Goal: Transaction & Acquisition: Download file/media

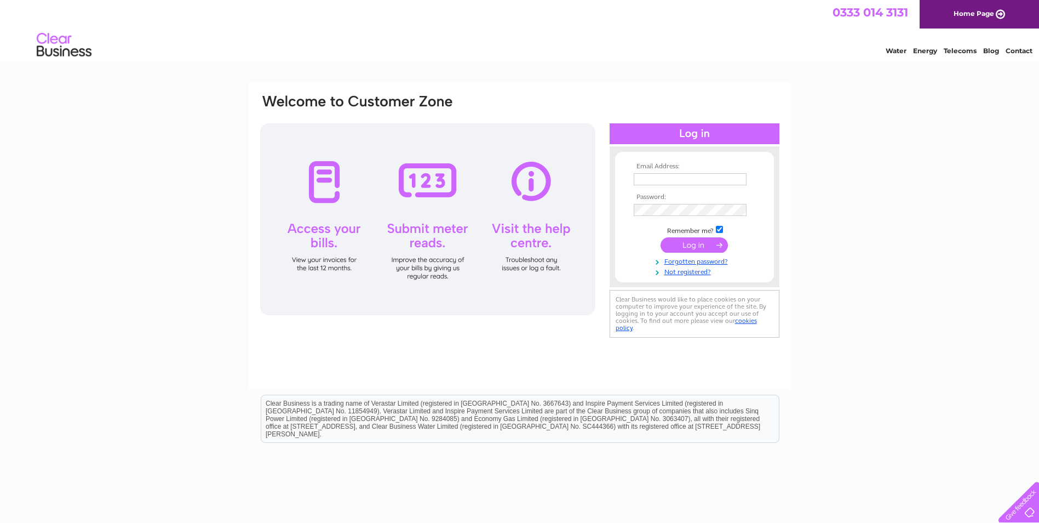
type input "[PERSON_NAME][EMAIL_ADDRESS][DOMAIN_NAME]"
click at [703, 242] on input "submit" at bounding box center [694, 244] width 67 height 15
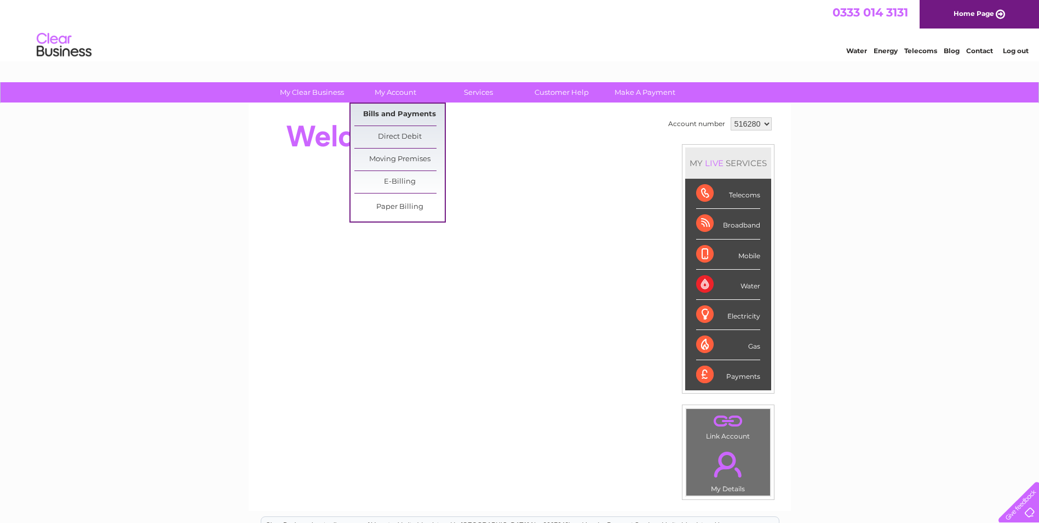
click at [394, 112] on link "Bills and Payments" at bounding box center [399, 115] width 90 height 22
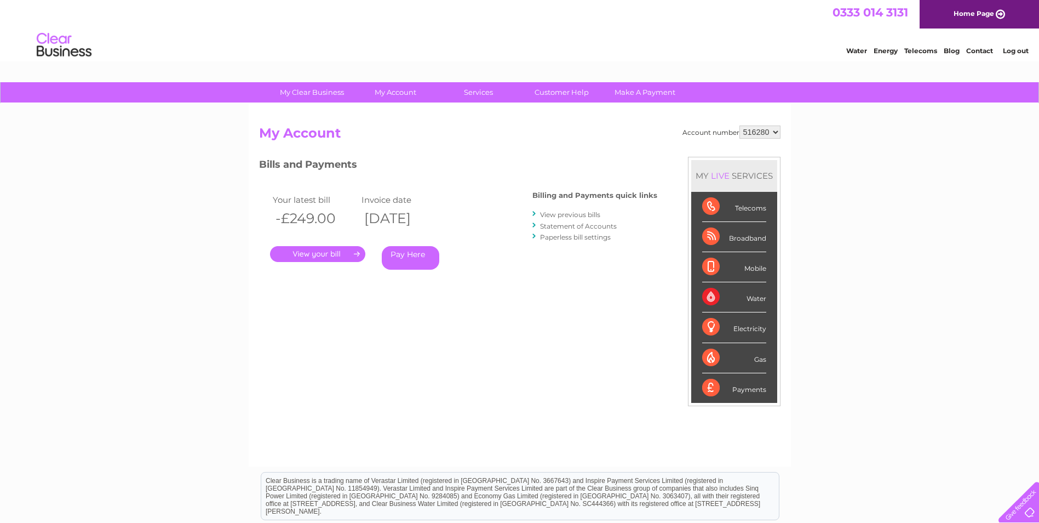
click at [742, 132] on select "516280 910477" at bounding box center [759, 131] width 41 height 13
select select "910477"
click at [739, 125] on select "516280 910477" at bounding box center [759, 131] width 41 height 13
click at [309, 257] on link "." at bounding box center [317, 254] width 95 height 16
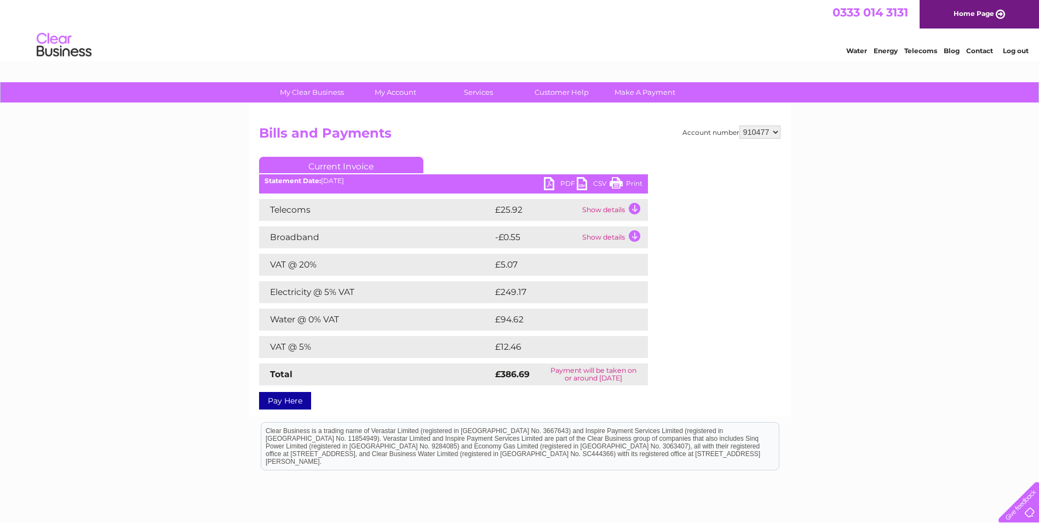
click at [554, 182] on link "PDF" at bounding box center [560, 185] width 33 height 16
click at [633, 243] on td "Show details" at bounding box center [614, 237] width 68 height 22
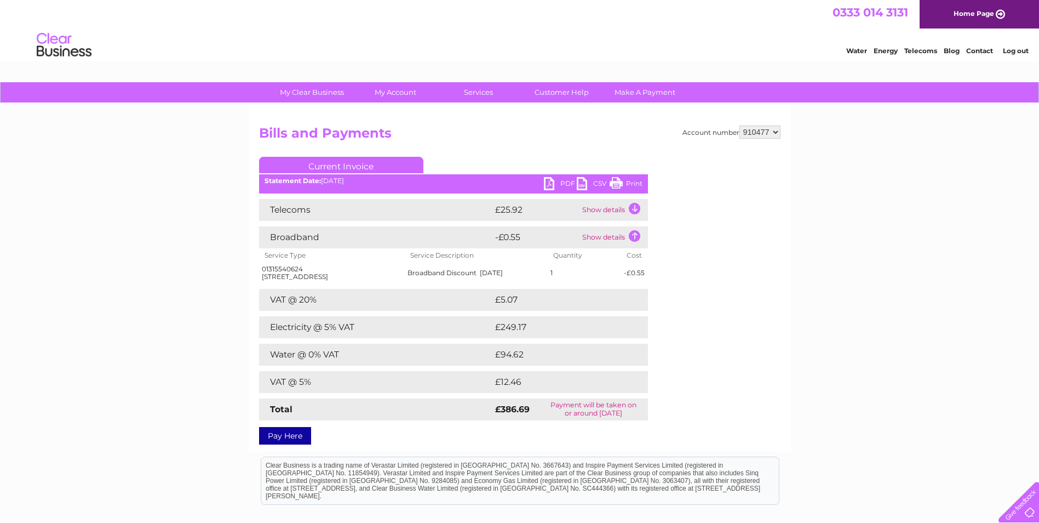
click at [628, 205] on td "Show details" at bounding box center [614, 210] width 68 height 22
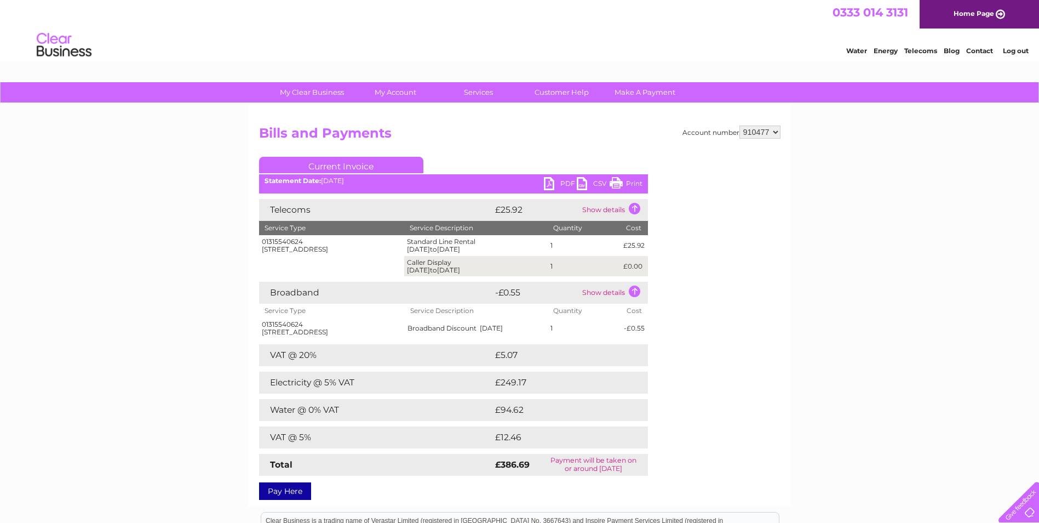
drag, startPoint x: 467, startPoint y: 394, endPoint x: 445, endPoint y: 394, distance: 21.9
click at [454, 393] on td "Electricity @ 5% VAT" at bounding box center [375, 382] width 233 height 22
click at [554, 184] on link "PDF" at bounding box center [560, 185] width 33 height 16
click at [561, 183] on link "PDF" at bounding box center [560, 185] width 33 height 16
